Goal: Information Seeking & Learning: Learn about a topic

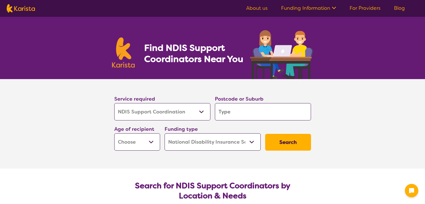
select select "NDIS Support Coordination"
select select "NDIS"
select select "NDIS Support Coordination"
select select "NDIS"
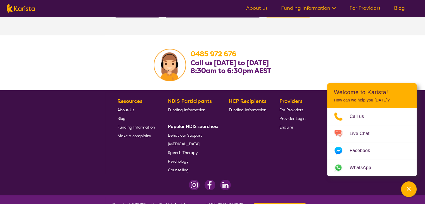
scroll to position [1091, 0]
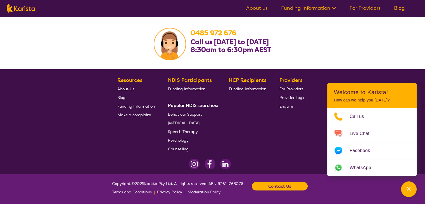
click at [266, 10] on link "About us" at bounding box center [257, 8] width 22 height 7
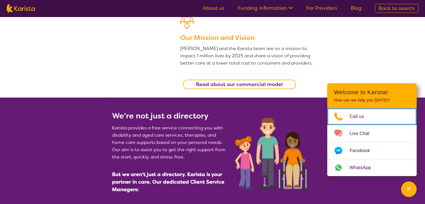
scroll to position [162, 0]
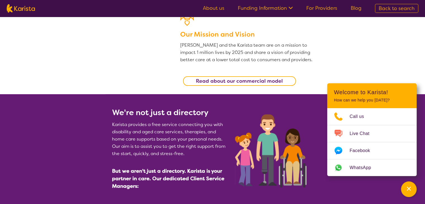
click at [330, 10] on link "For Providers" at bounding box center [322, 8] width 31 height 7
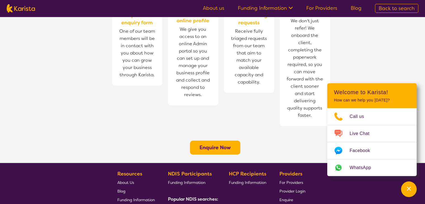
scroll to position [409, 0]
